Goal: Submit feedback/report problem

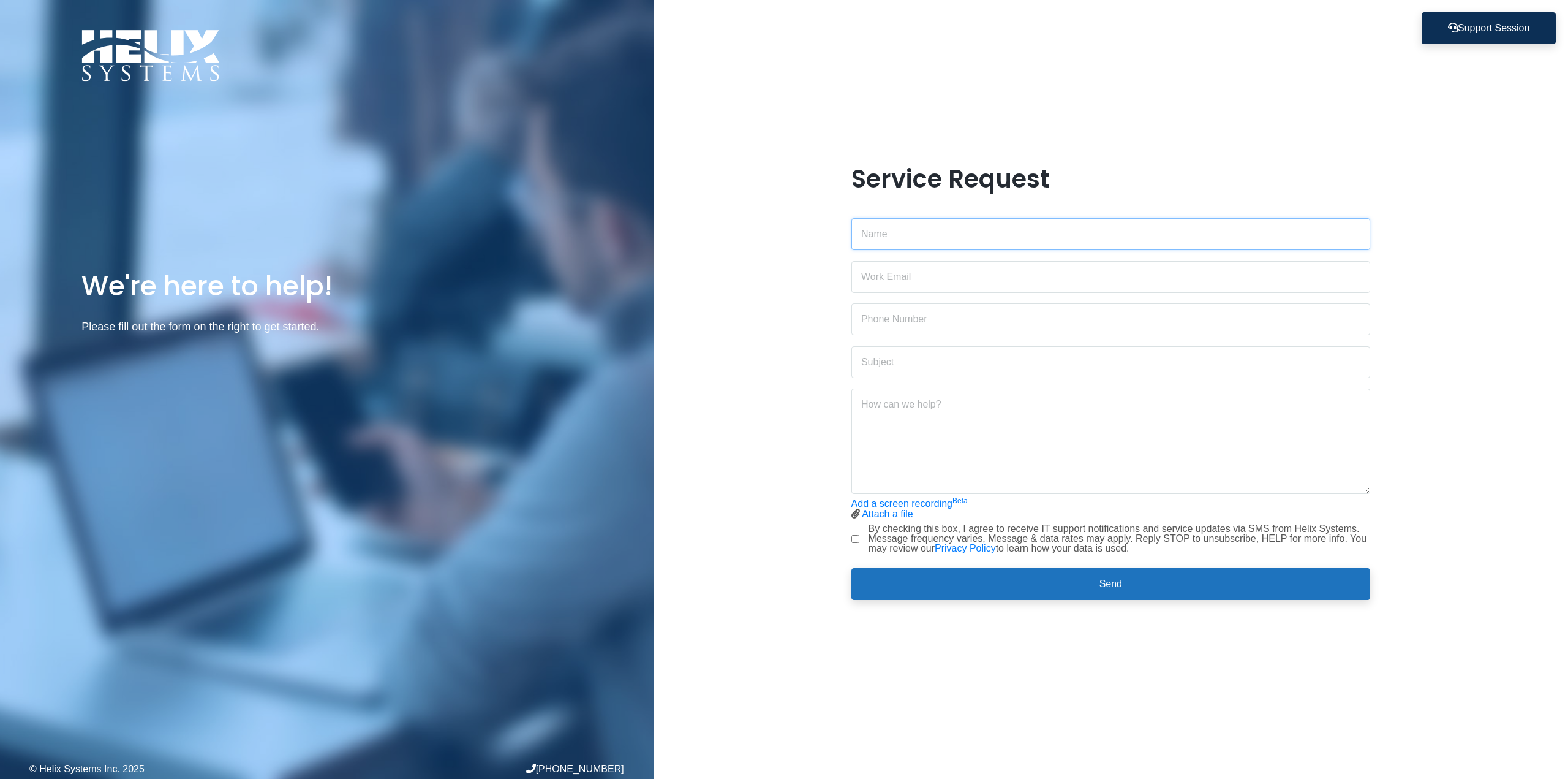
click at [875, 225] on input "text" at bounding box center [1110, 234] width 519 height 32
type input "Sahra Berkane"
type input "[EMAIL_ADDRESS][DOMAIN_NAME]"
type input "6467628342"
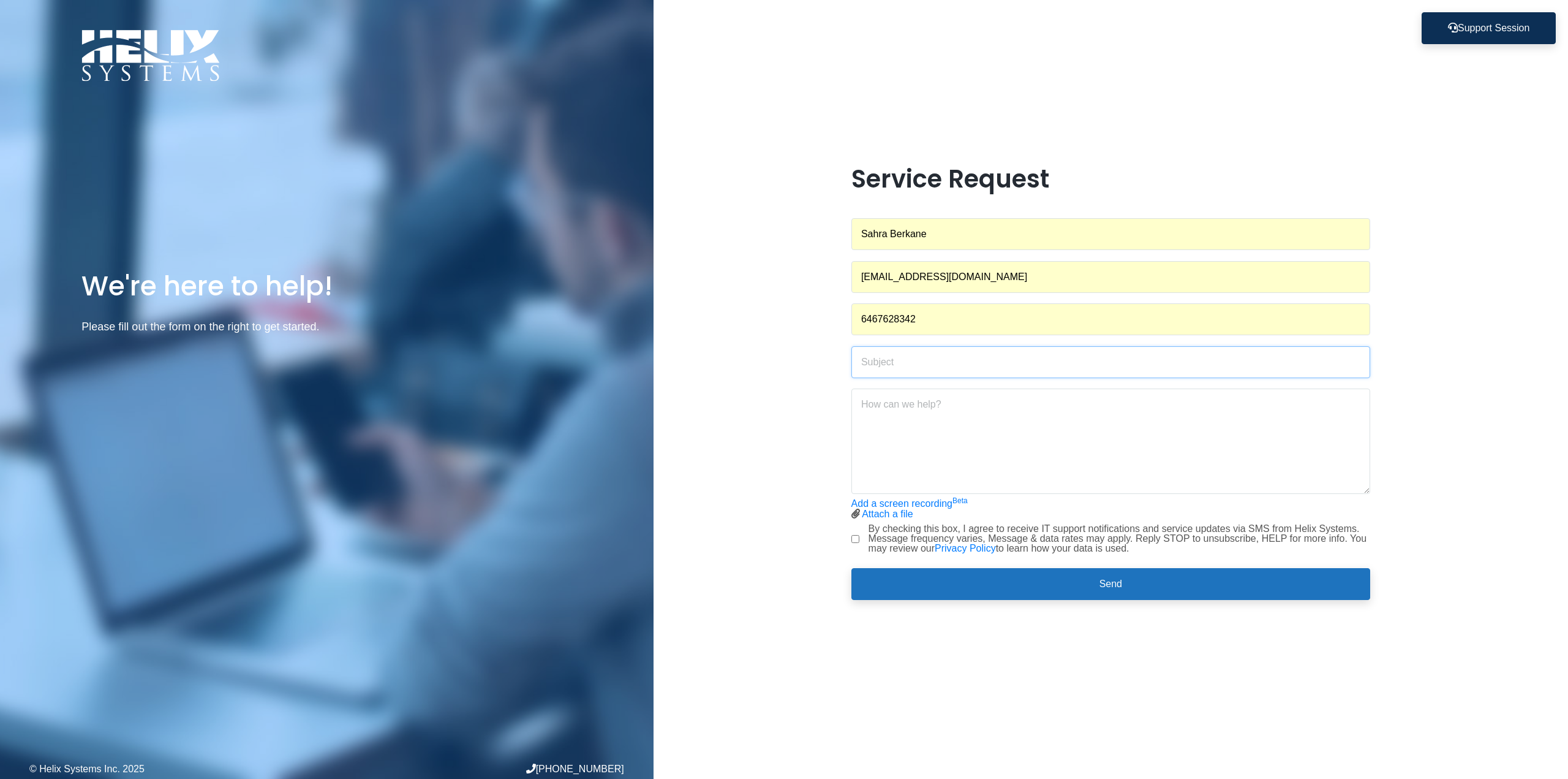
click at [914, 358] on input "text" at bounding box center [1110, 362] width 519 height 32
type input "W"
type input "remote descktop"
type textarea "Hi, My remote desktop"
click at [914, 364] on input "remote descktop" at bounding box center [1110, 362] width 519 height 32
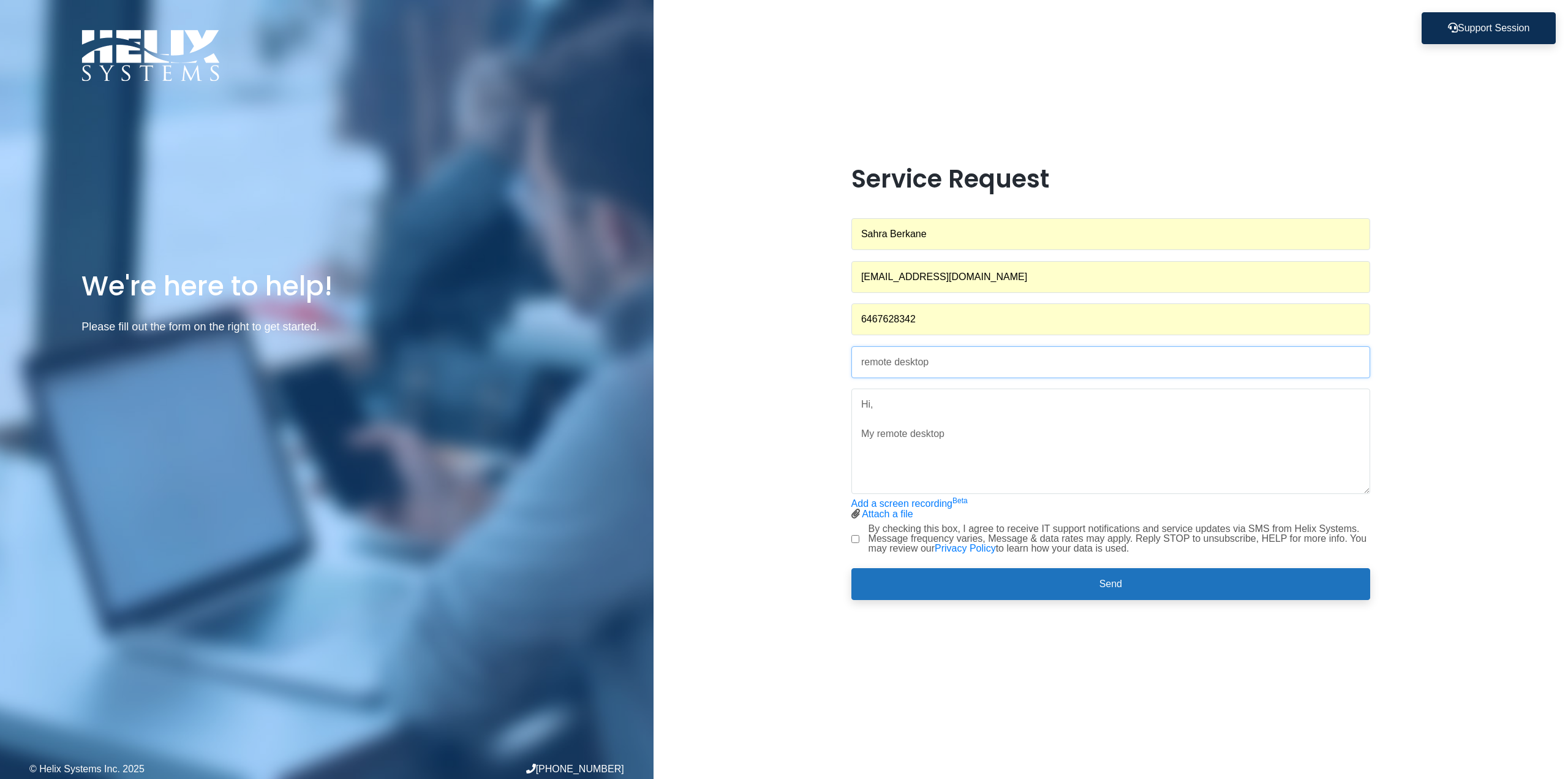
type input "remote desktop"
click at [991, 446] on textarea "Hi, My remote desktop" at bounding box center [1110, 441] width 519 height 105
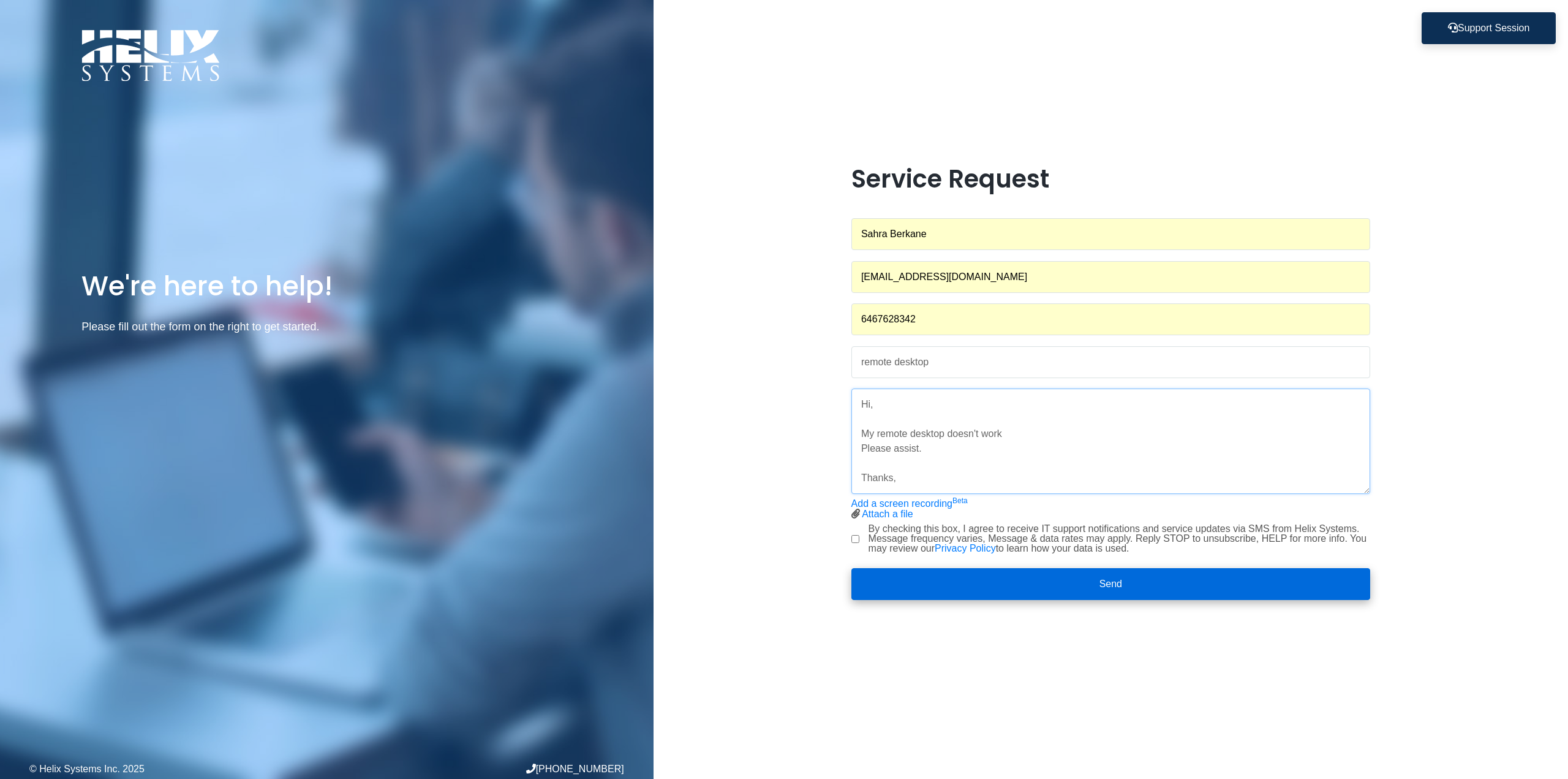
type textarea "Hi, My remote desktop doesn't work Please assist. Thanks,"
click at [1100, 584] on button "Send" at bounding box center [1110, 584] width 519 height 32
